Goal: Task Accomplishment & Management: Manage account settings

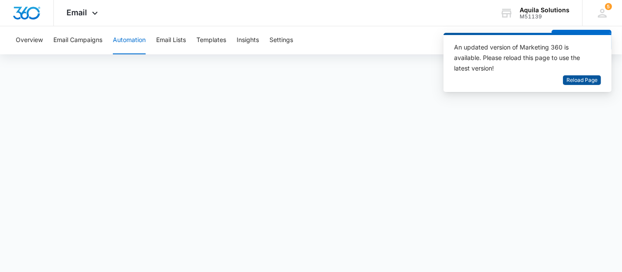
click at [582, 79] on span "Reload Page" at bounding box center [581, 80] width 31 height 8
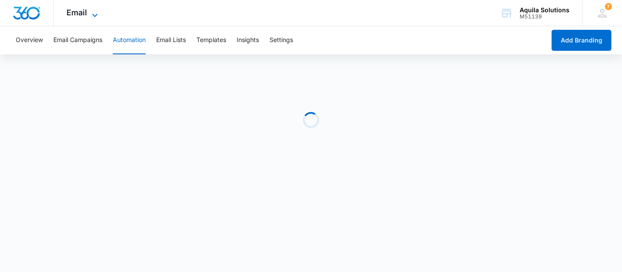
click at [94, 11] on icon at bounding box center [95, 15] width 10 height 10
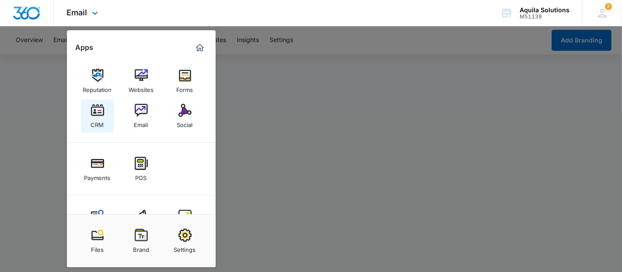
click at [102, 111] on img at bounding box center [97, 110] width 13 height 13
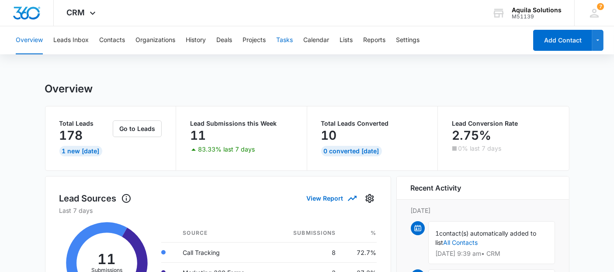
click at [295, 39] on div "Overview Leads Inbox Contacts Organizations History Deals Projects Tasks Calend…" at bounding box center [268, 40] width 517 height 28
click at [289, 39] on button "Tasks" at bounding box center [284, 40] width 17 height 28
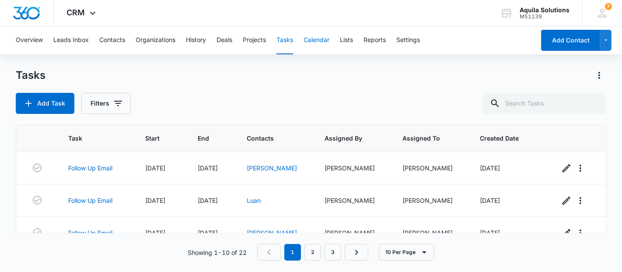
click at [314, 41] on button "Calendar" at bounding box center [317, 40] width 26 height 28
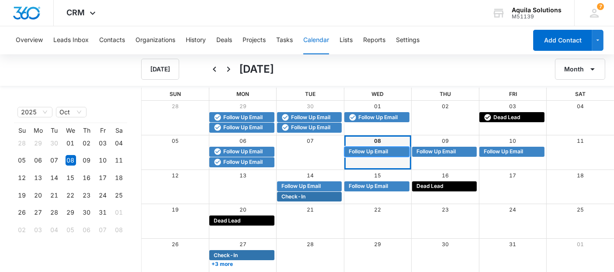
click at [367, 149] on span "Follow Up Email" at bounding box center [368, 151] width 39 height 8
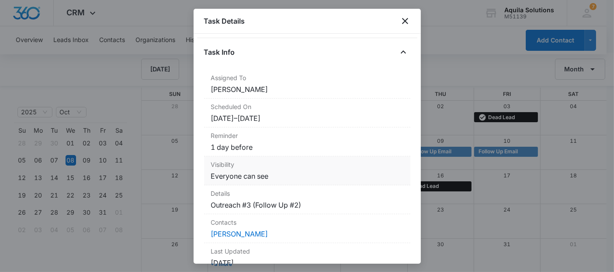
scroll to position [49, 0]
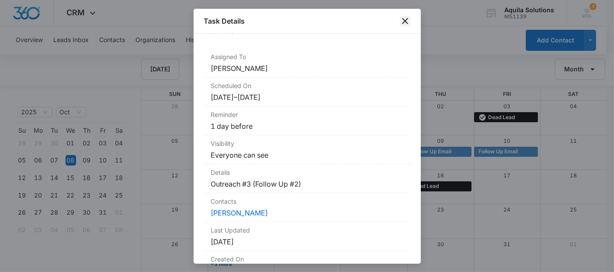
click at [401, 17] on icon "close" at bounding box center [405, 21] width 10 height 10
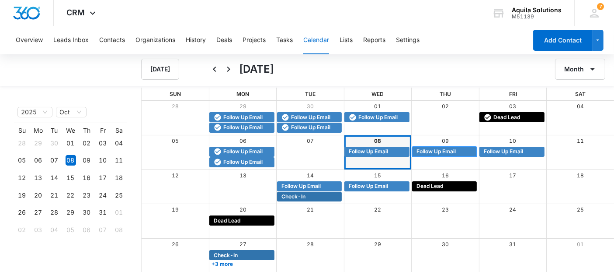
click at [426, 152] on span "Follow Up Email" at bounding box center [436, 151] width 39 height 8
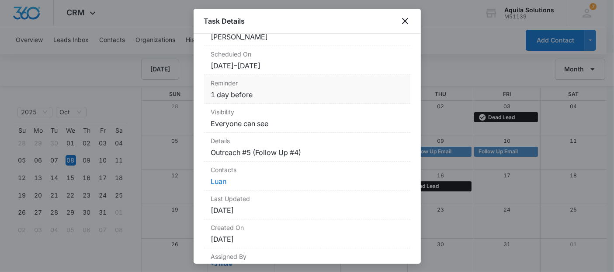
scroll to position [97, 0]
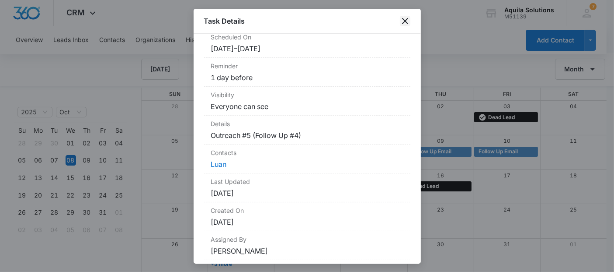
click at [404, 21] on icon "close" at bounding box center [405, 21] width 6 height 6
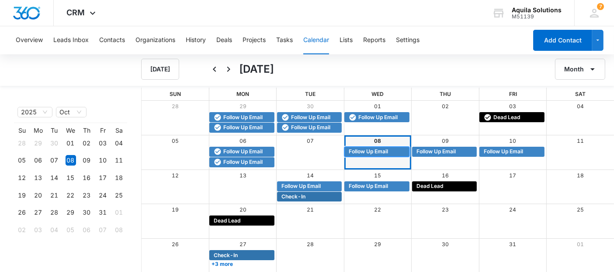
click at [369, 150] on span "Follow Up Email" at bounding box center [368, 151] width 39 height 8
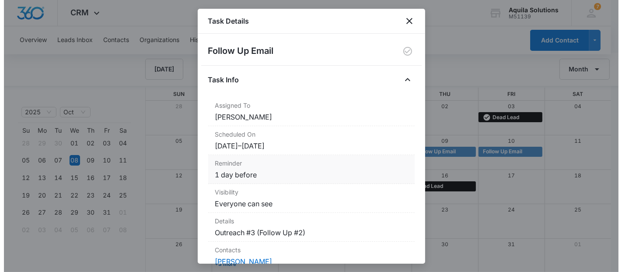
scroll to position [49, 0]
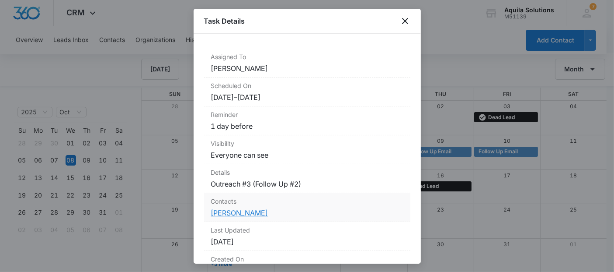
click at [252, 209] on link "[PERSON_NAME]" at bounding box center [239, 212] width 57 height 9
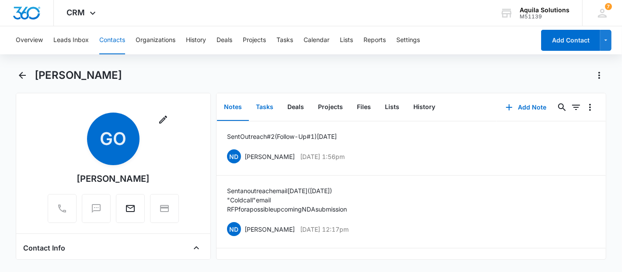
click at [264, 110] on button "Tasks" at bounding box center [264, 107] width 31 height 27
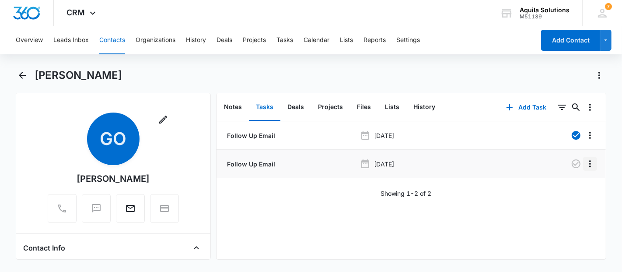
click at [585, 166] on icon "Overflow Menu" at bounding box center [590, 163] width 10 height 10
click at [559, 186] on div "Edit" at bounding box center [559, 188] width 18 height 6
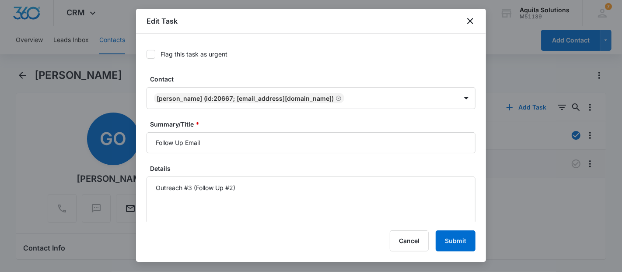
type input "[DATE]"
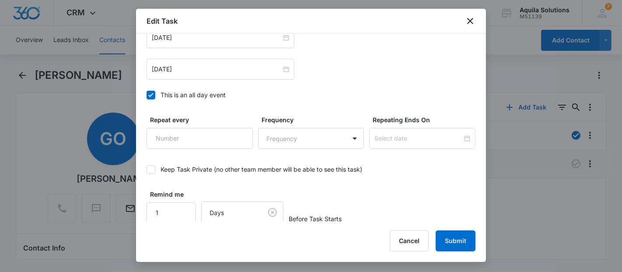
scroll to position [563, 0]
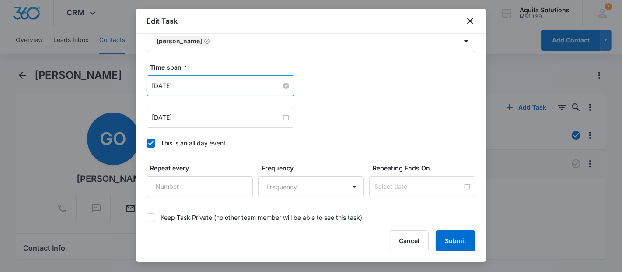
click at [245, 88] on input "[DATE]" at bounding box center [216, 86] width 129 height 10
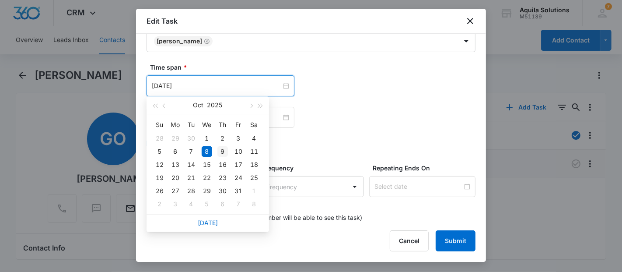
type input "[DATE]"
click at [225, 152] on div "9" at bounding box center [222, 151] width 10 height 10
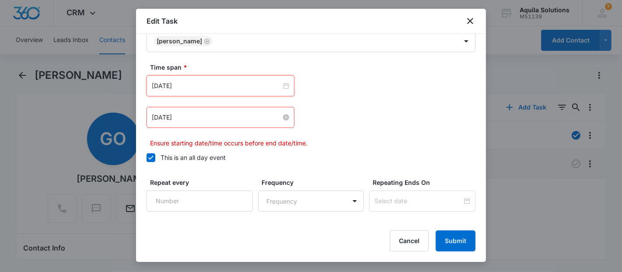
click at [224, 118] on input "[DATE]" at bounding box center [216, 117] width 129 height 10
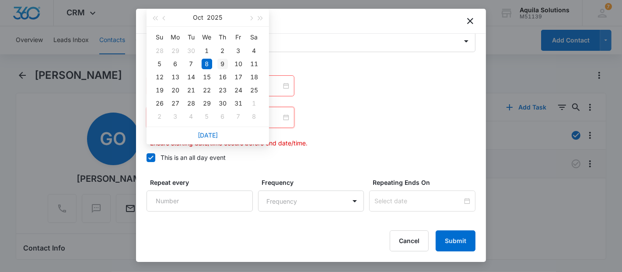
type input "[DATE]"
click at [225, 64] on div "9" at bounding box center [222, 64] width 10 height 10
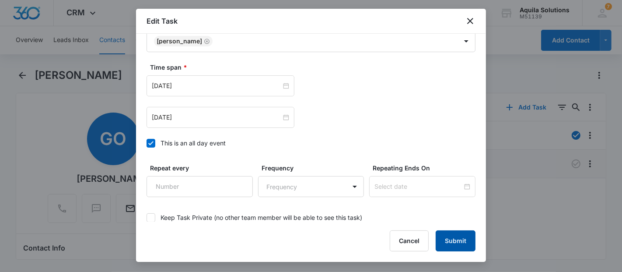
click at [452, 239] on button "Submit" at bounding box center [456, 240] width 40 height 21
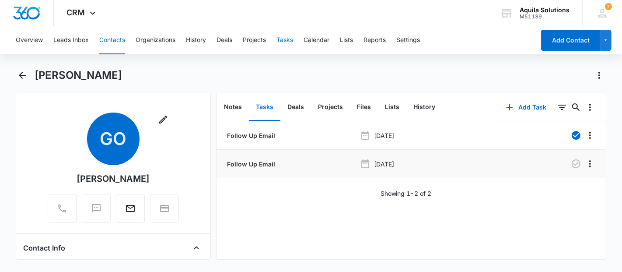
click at [285, 43] on button "Tasks" at bounding box center [284, 40] width 17 height 28
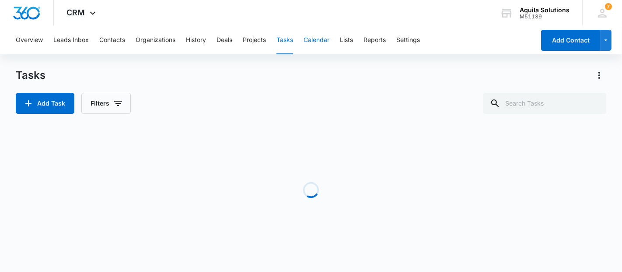
click at [328, 39] on button "Calendar" at bounding box center [317, 40] width 26 height 28
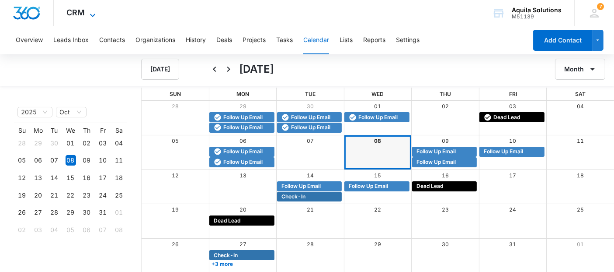
click at [82, 13] on span "CRM" at bounding box center [76, 12] width 18 height 9
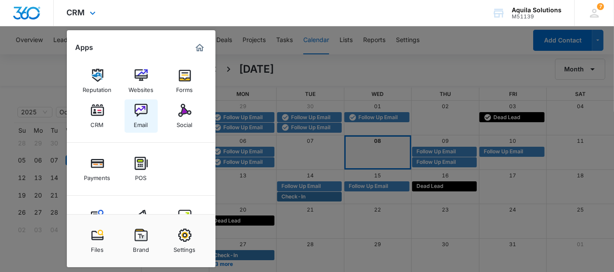
click at [148, 113] on link "Email" at bounding box center [141, 115] width 33 height 33
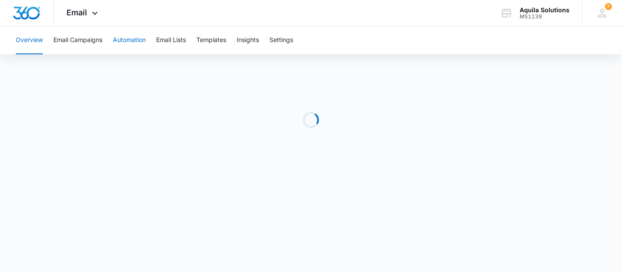
click at [128, 41] on button "Automation" at bounding box center [129, 40] width 33 height 28
